Goal: Navigation & Orientation: Find specific page/section

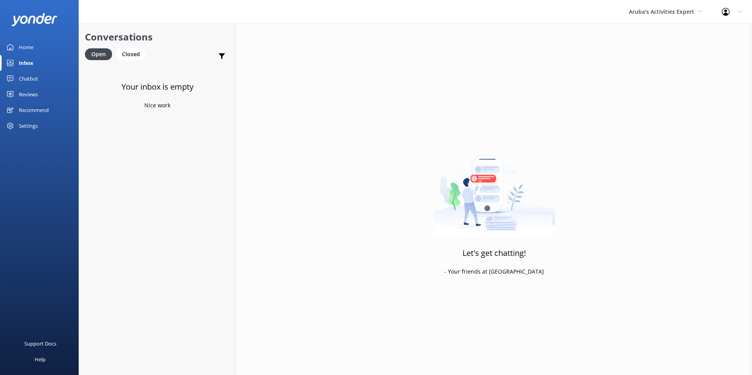
click at [36, 60] on link "Inbox" at bounding box center [39, 63] width 79 height 16
click at [43, 61] on link "Inbox" at bounding box center [39, 63] width 79 height 16
click at [30, 60] on div "Inbox" at bounding box center [26, 63] width 15 height 16
click at [641, 12] on span "Aruba's Activities Expert" at bounding box center [661, 11] width 65 height 7
click at [638, 54] on link "Aruba's Activities Expert" at bounding box center [658, 51] width 79 height 19
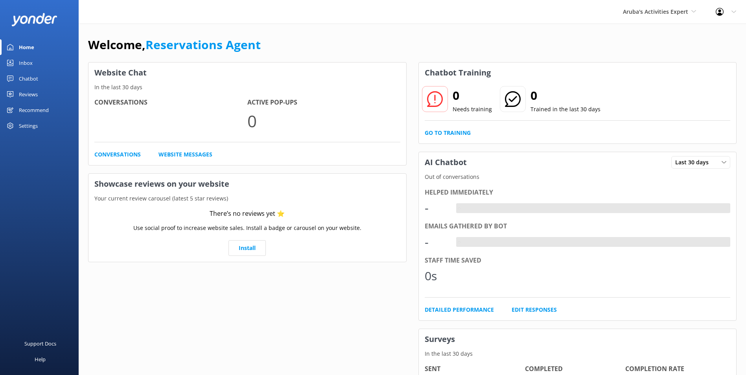
click at [23, 58] on div "Inbox" at bounding box center [26, 63] width 14 height 16
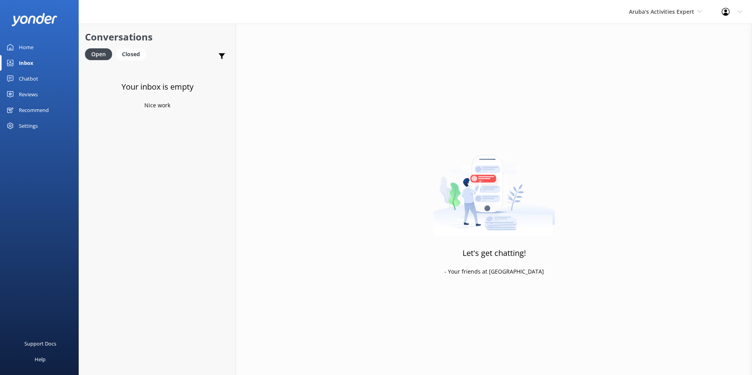
click at [667, 6] on div "Aruba's Activities Expert [GEOGRAPHIC_DATA] [GEOGRAPHIC_DATA]'s Activities Expe…" at bounding box center [665, 12] width 93 height 24
click at [634, 70] on link "The Captain" at bounding box center [658, 70] width 79 height 19
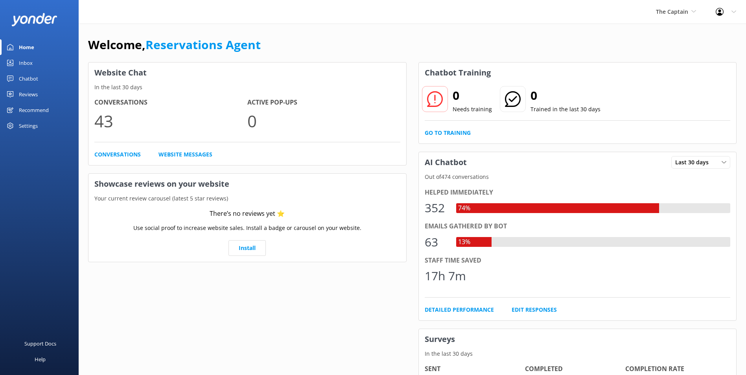
click at [26, 59] on div "Inbox" at bounding box center [26, 63] width 14 height 16
